Goal: Task Accomplishment & Management: Use online tool/utility

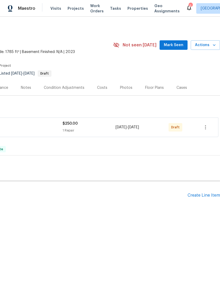
scroll to position [0, 78]
click at [206, 131] on button "button" at bounding box center [205, 127] width 13 height 13
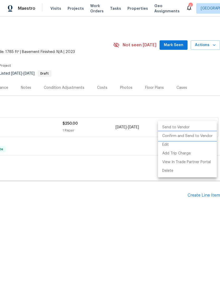
click at [204, 137] on li "Confirm and Send to Vendor" at bounding box center [187, 136] width 59 height 9
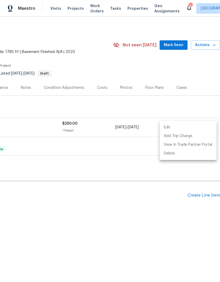
click at [199, 167] on div at bounding box center [110, 141] width 220 height 282
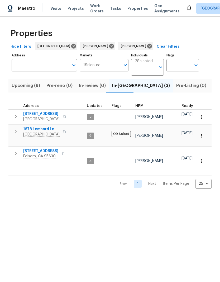
click at [109, 46] on icon at bounding box center [111, 46] width 5 height 5
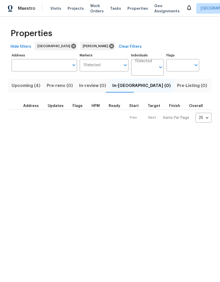
click at [31, 84] on span "Upcoming (4)" at bounding box center [26, 85] width 29 height 7
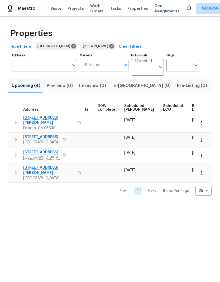
scroll to position [0, 133]
click at [192, 108] on span "Ready Date" at bounding box center [198, 107] width 12 height 7
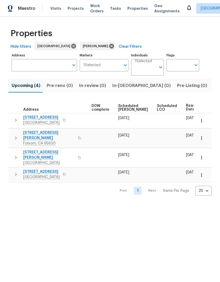
scroll to position [0, 138]
